Goal: Complete application form

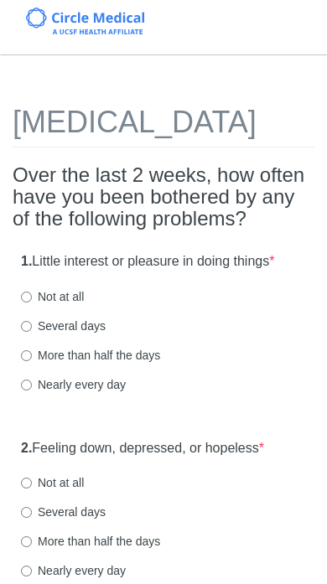
click at [27, 302] on input "Not at all" at bounding box center [26, 296] width 11 height 11
radio input "true"
click at [24, 488] on input "Not at all" at bounding box center [26, 482] width 11 height 11
radio input "true"
click at [32, 488] on input "Not at all" at bounding box center [26, 482] width 11 height 11
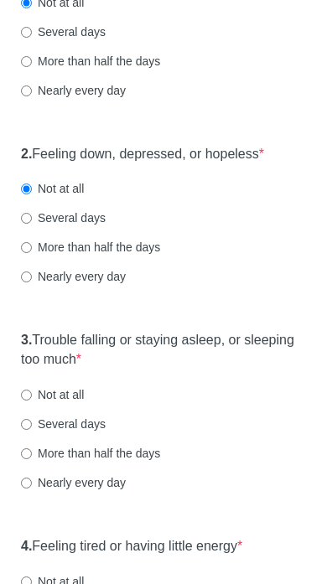
scroll to position [305, 0]
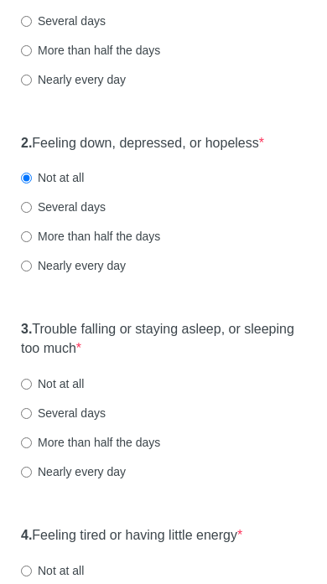
click at [29, 389] on input "Not at all" at bounding box center [26, 383] width 11 height 11
radio input "true"
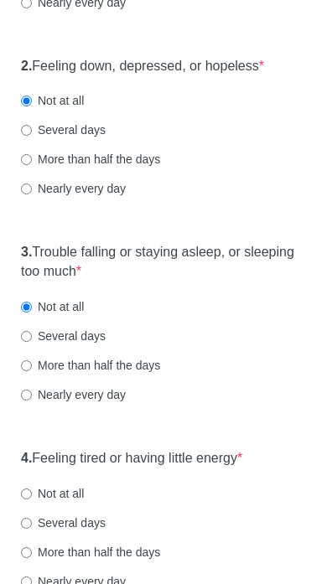
scroll to position [604, 0]
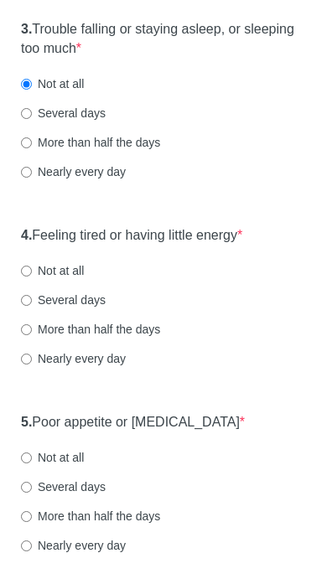
click at [32, 277] on input "Not at all" at bounding box center [26, 271] width 11 height 11
radio input "true"
click at [26, 464] on input "Not at all" at bounding box center [26, 458] width 11 height 11
radio input "true"
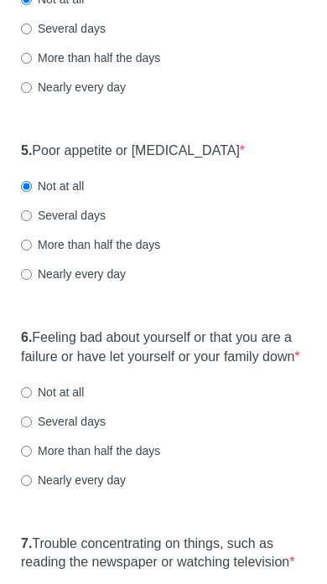
scroll to position [912, 0]
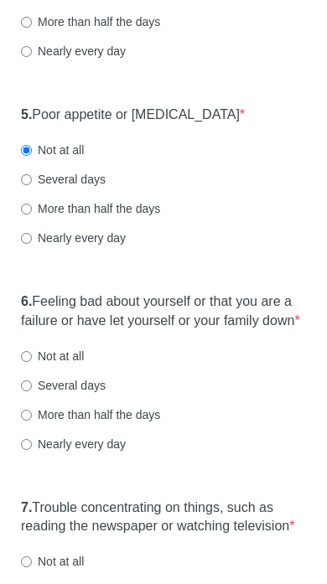
click at [23, 362] on input "Not at all" at bounding box center [26, 356] width 11 height 11
radio input "true"
click at [36, 364] on label "Not at all" at bounding box center [52, 355] width 63 height 17
click at [32, 362] on input "Not at all" at bounding box center [26, 356] width 11 height 11
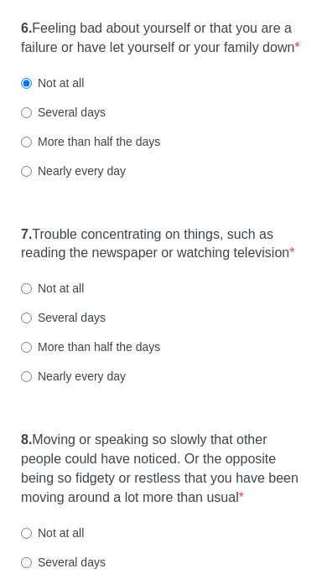
scroll to position [1217, 0]
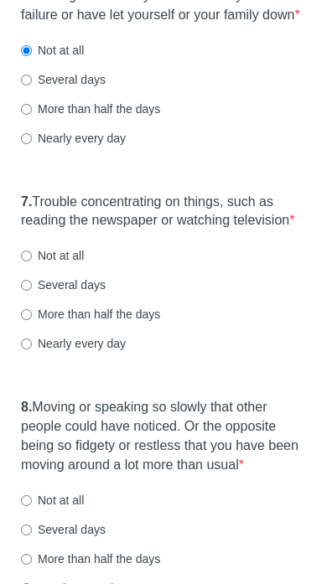
click at [28, 261] on input "Not at all" at bounding box center [26, 255] width 11 height 11
radio input "true"
click at [33, 508] on label "Not at all" at bounding box center [52, 499] width 63 height 17
click at [32, 506] on input "Not at all" at bounding box center [26, 500] width 11 height 11
radio input "true"
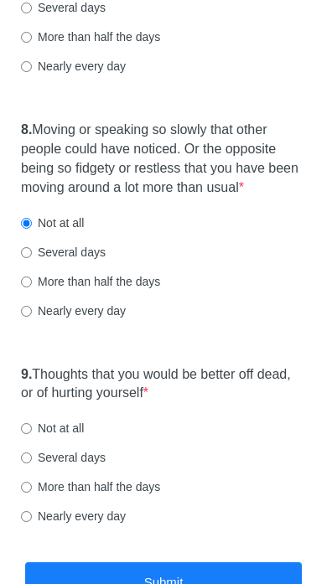
scroll to position [1537, 0]
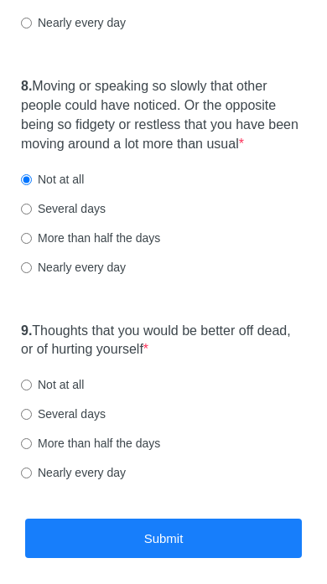
click at [32, 391] on input "Not at all" at bounding box center [26, 385] width 11 height 11
radio input "true"
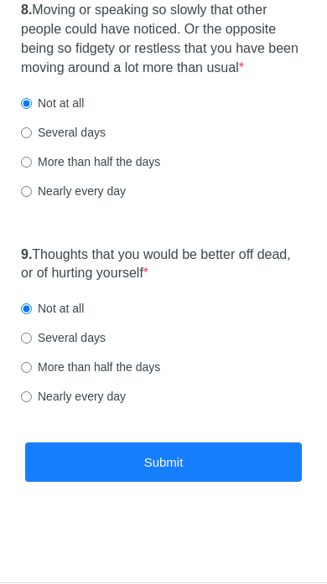
scroll to position [1669, 0]
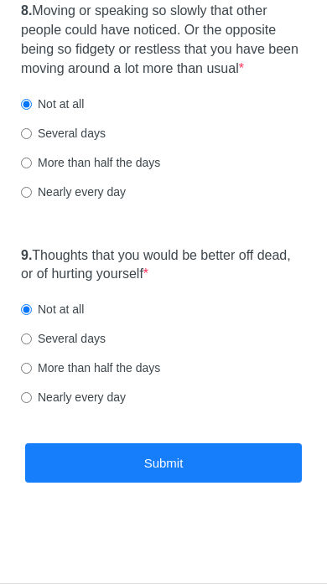
click at [192, 459] on button "Submit" at bounding box center [163, 462] width 276 height 39
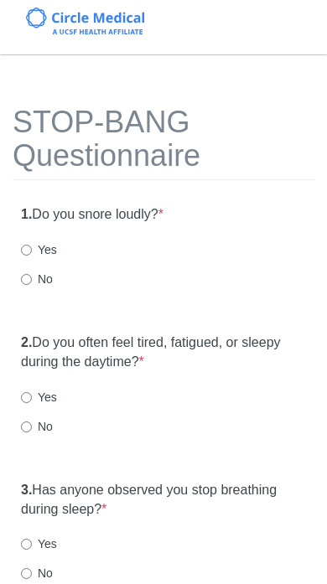
click at [26, 250] on input "Yes" at bounding box center [26, 249] width 11 height 11
radio input "true"
click at [26, 396] on input "Yes" at bounding box center [26, 397] width 11 height 11
radio input "true"
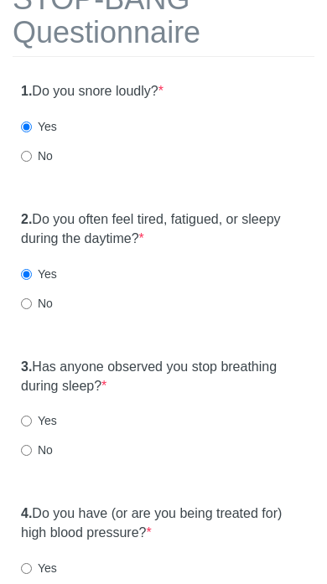
scroll to position [151, 0]
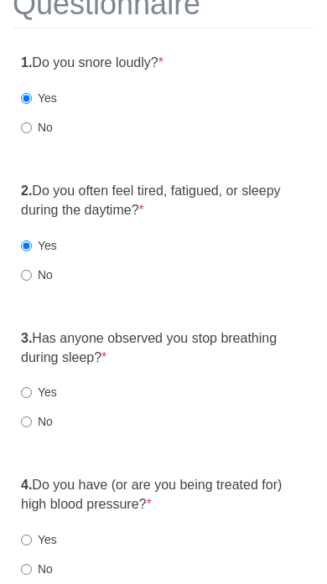
click at [25, 417] on input "No" at bounding box center [26, 422] width 11 height 11
radio input "true"
click at [25, 417] on input "No" at bounding box center [26, 422] width 11 height 11
click at [36, 386] on label "Yes" at bounding box center [39, 392] width 36 height 17
click at [32, 388] on input "Yes" at bounding box center [26, 393] width 11 height 11
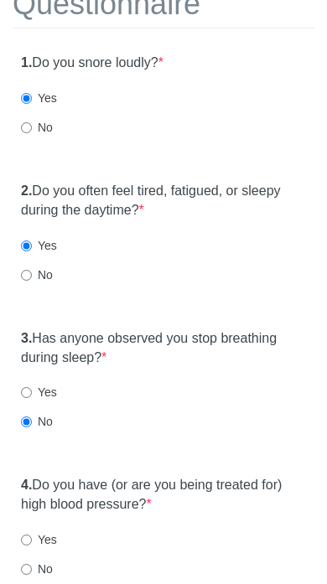
radio input "true"
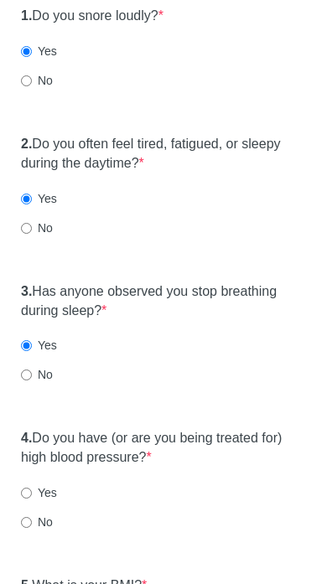
scroll to position [318, 0]
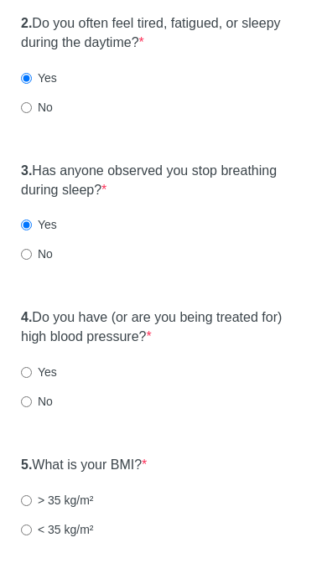
click at [28, 368] on input "Yes" at bounding box center [26, 373] width 11 height 11
radio input "true"
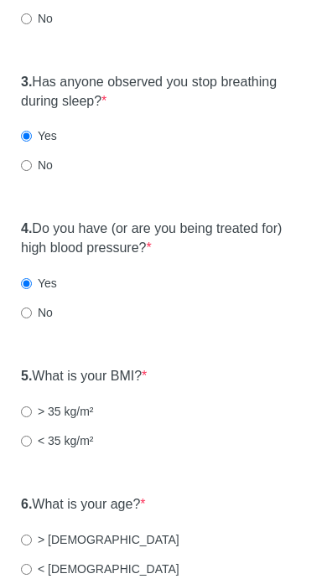
scroll to position [443, 0]
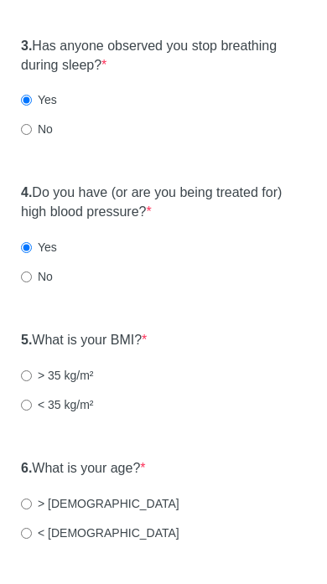
click at [29, 404] on input "< 35 kg/m²" at bounding box center [26, 405] width 11 height 11
radio input "true"
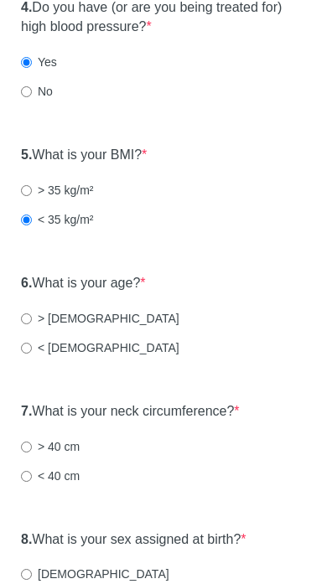
scroll to position [635, 0]
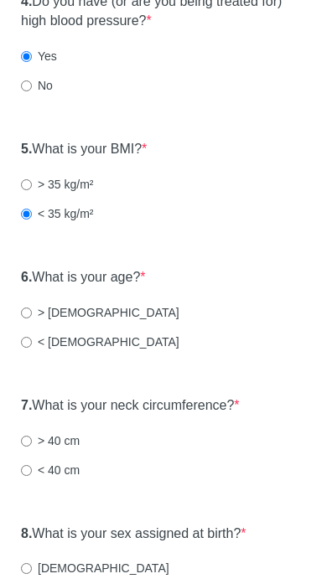
click at [25, 337] on input "< 50 years old" at bounding box center [26, 342] width 11 height 11
radio input "true"
click at [32, 337] on input "< 50 years old" at bounding box center [26, 342] width 11 height 11
click at [32, 467] on input "< 40 cm" at bounding box center [26, 470] width 11 height 11
radio input "true"
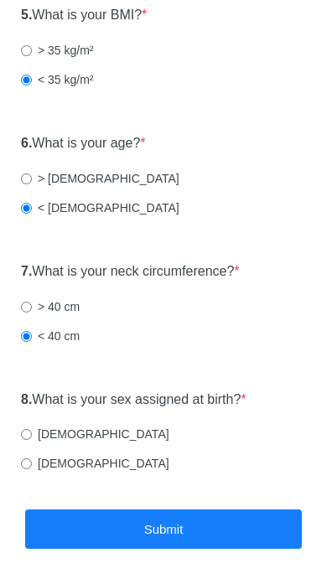
scroll to position [825, 0]
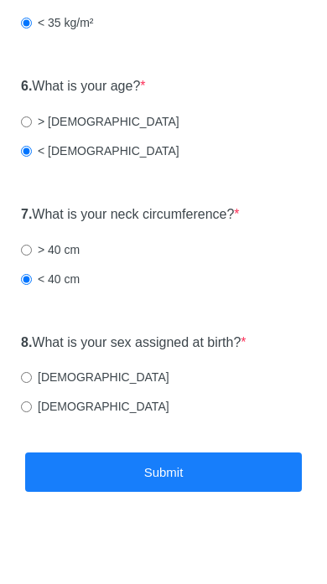
click at [31, 368] on label "Male" at bounding box center [95, 376] width 148 height 17
click at [31, 372] on input "Male" at bounding box center [26, 377] width 11 height 11
radio input "true"
click at [162, 466] on button "Submit" at bounding box center [163, 471] width 276 height 39
